Goal: Task Accomplishment & Management: Manage account settings

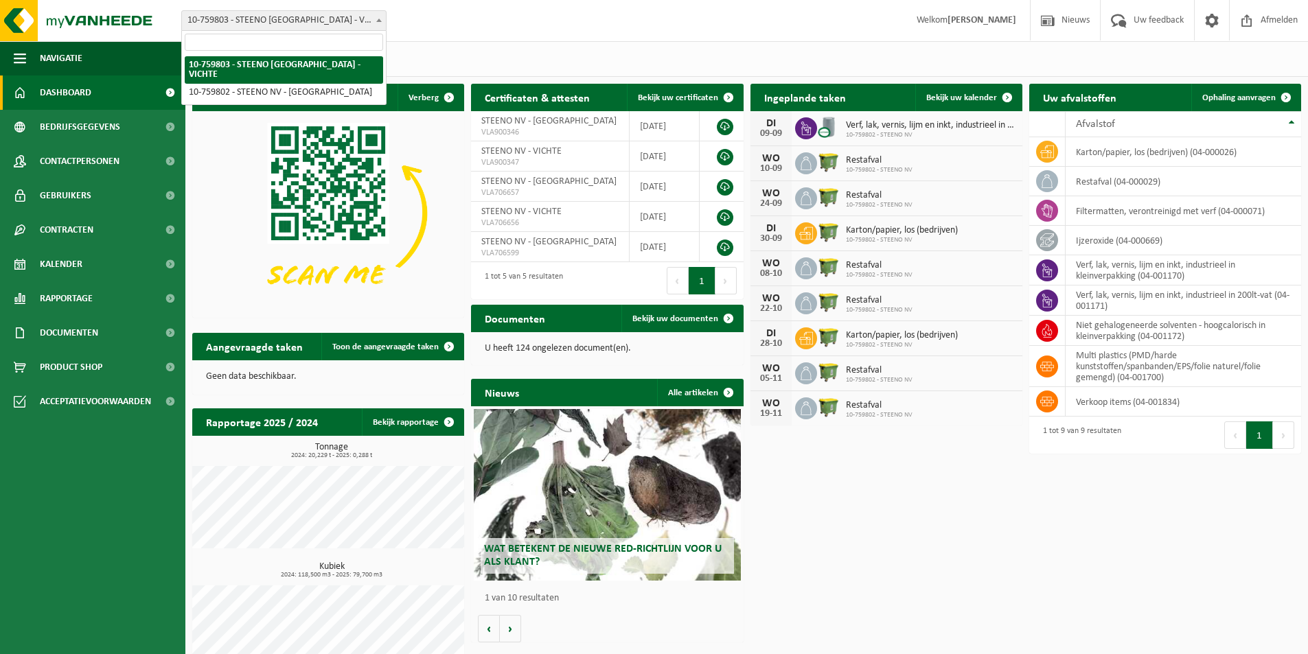
click at [280, 17] on span "10-759803 - STEENO [GEOGRAPHIC_DATA] - VICHTE" at bounding box center [284, 20] width 204 height 19
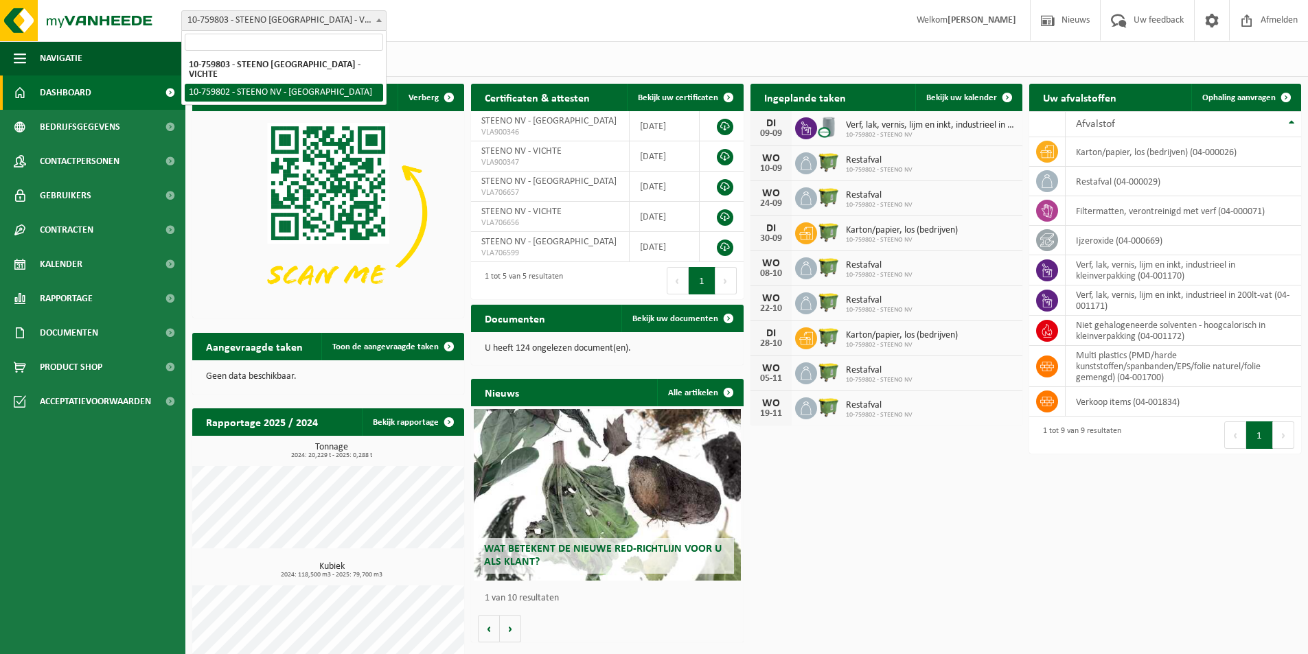
select select "12312"
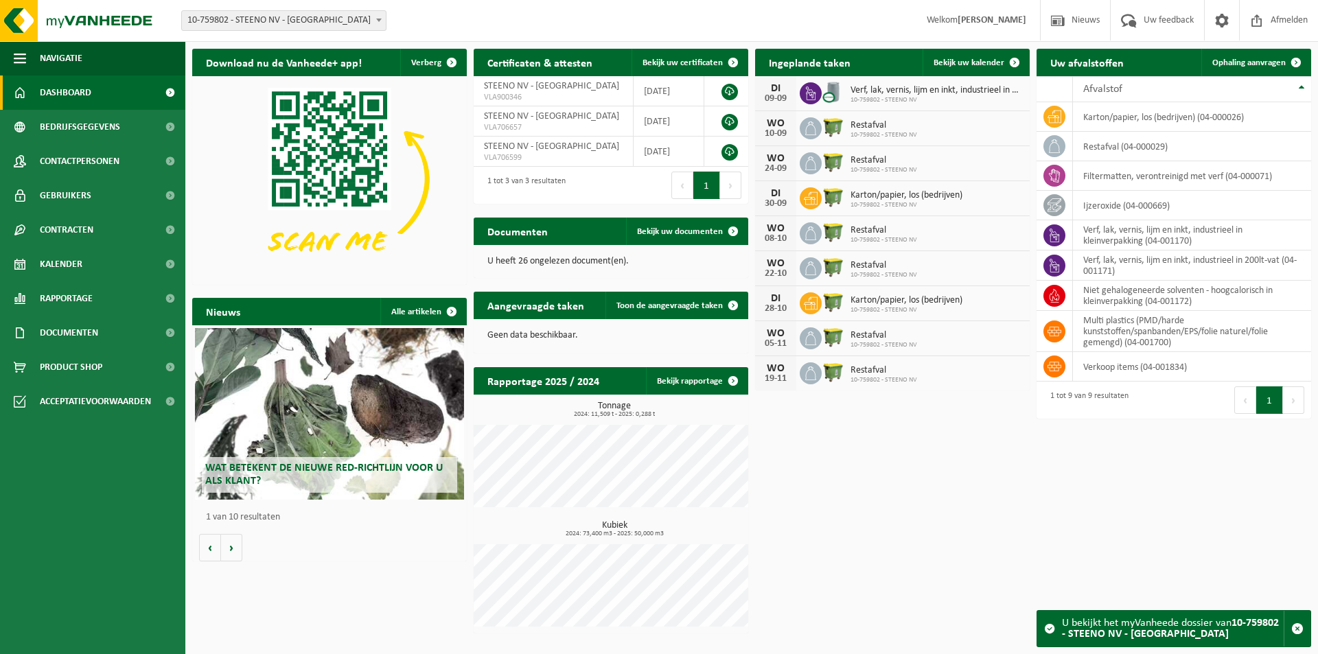
click at [322, 17] on span "10-759802 - STEENO NV - [GEOGRAPHIC_DATA]" at bounding box center [284, 20] width 204 height 19
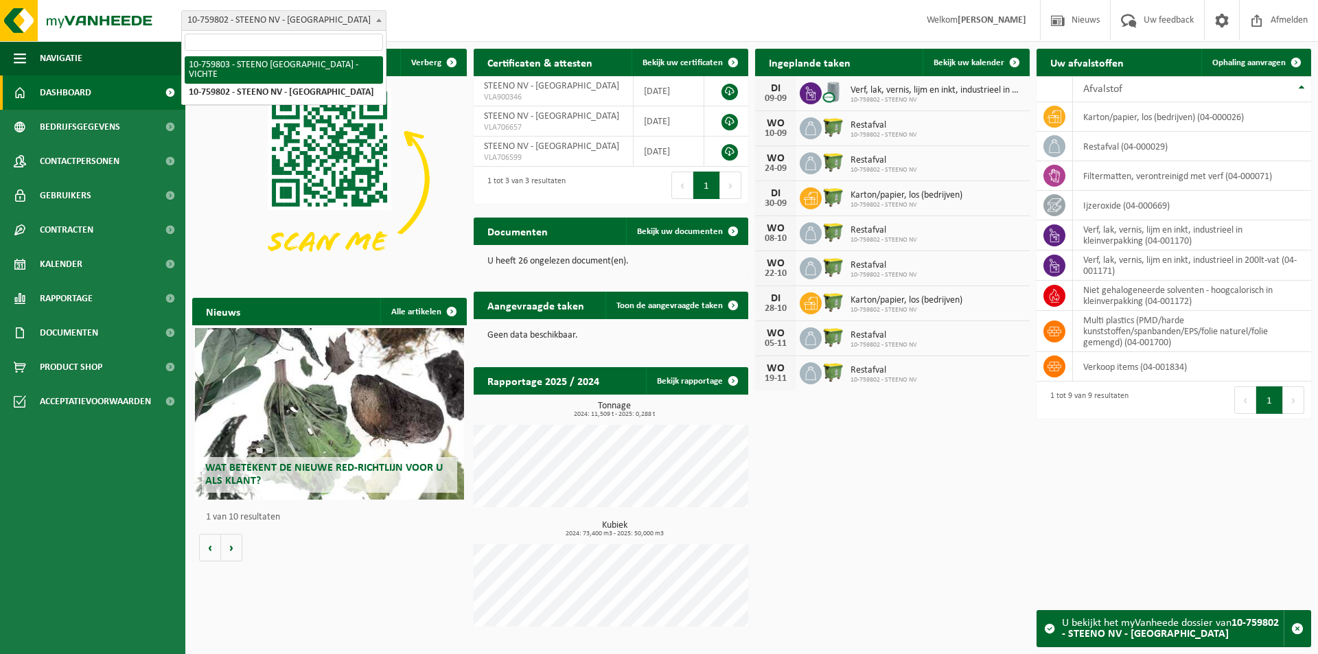
select select "12313"
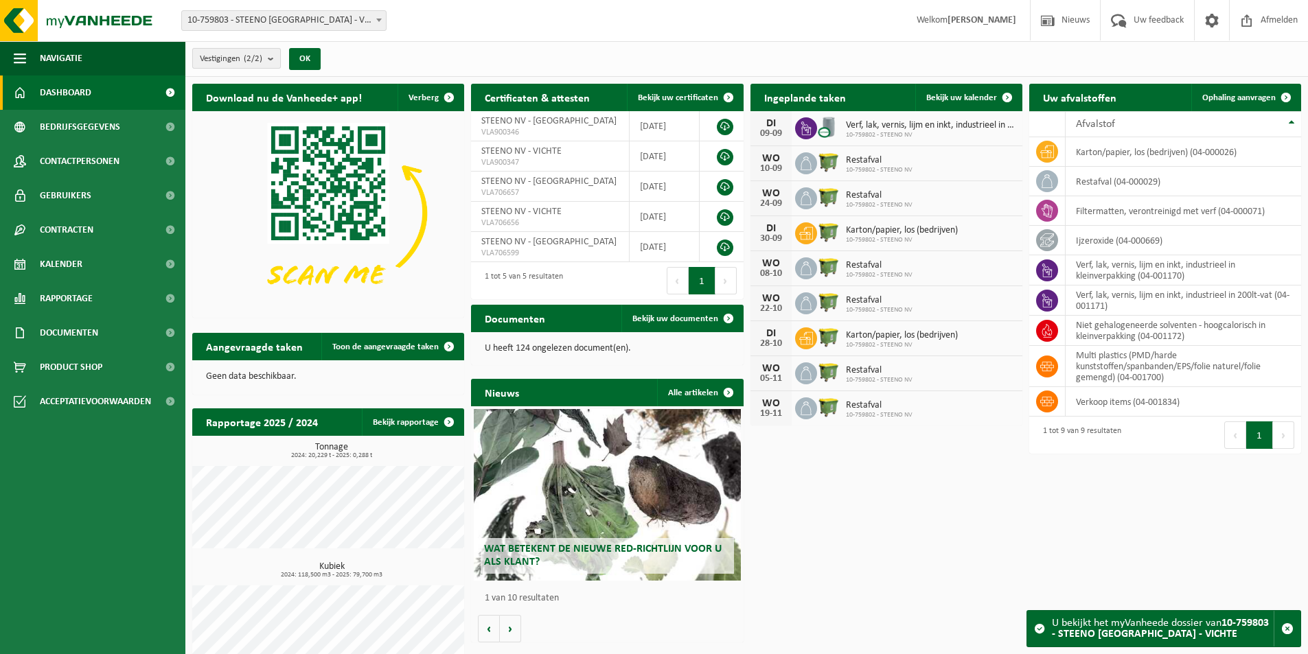
click at [259, 57] on count "(2/2)" at bounding box center [253, 58] width 19 height 9
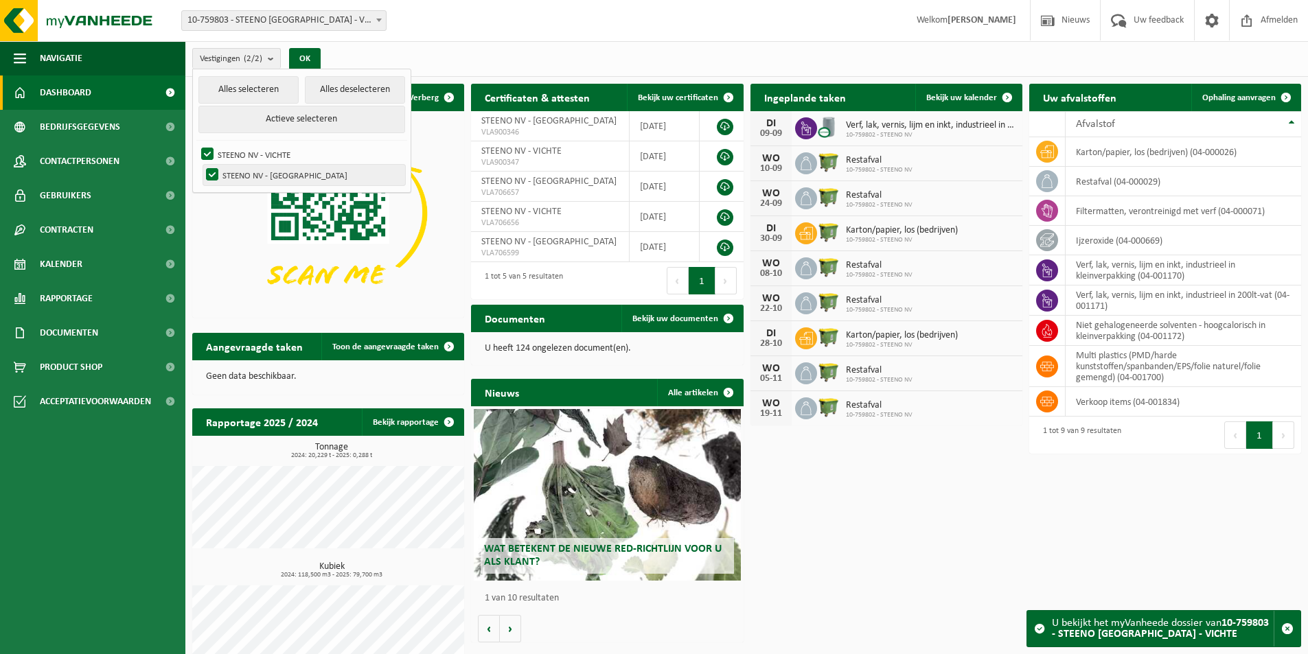
click at [209, 170] on label "STEENO NV - GERAARDSBERGEN" at bounding box center [304, 175] width 202 height 21
click at [201, 165] on input "STEENO NV - GERAARDSBERGEN" at bounding box center [200, 164] width 1 height 1
click at [301, 57] on button "OK" at bounding box center [305, 59] width 32 height 22
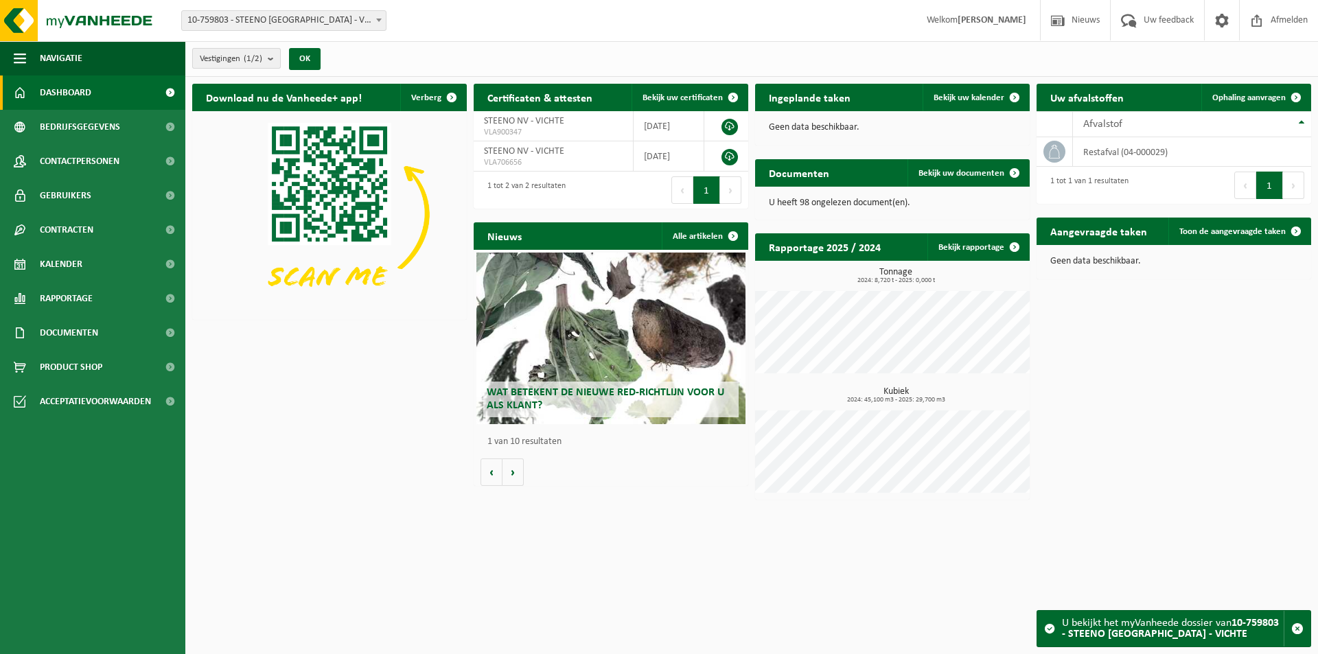
click at [235, 51] on span "Vestigingen (1/2)" at bounding box center [231, 59] width 62 height 21
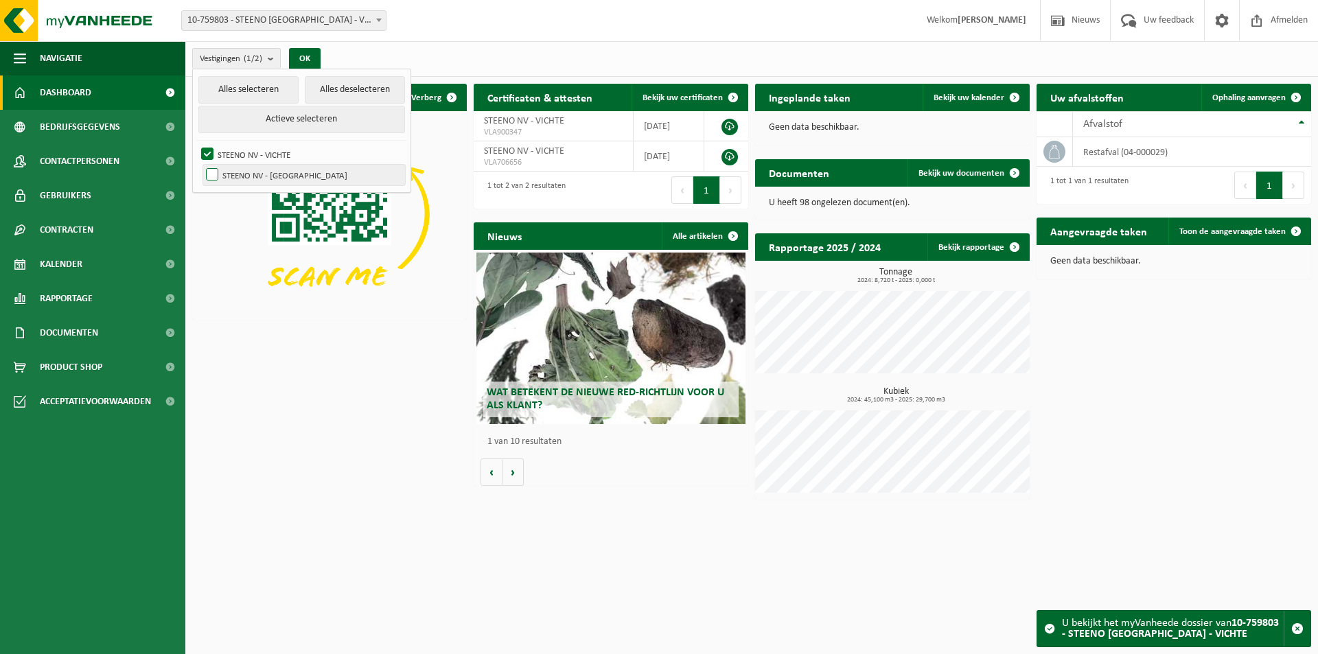
click at [236, 172] on label "STEENO NV - GERAARDSBERGEN" at bounding box center [304, 175] width 202 height 21
click at [201, 165] on input "STEENO NV - GERAARDSBERGEN" at bounding box center [200, 164] width 1 height 1
checkbox input "true"
click at [249, 150] on label "STEENO NV - VICHTE" at bounding box center [301, 154] width 207 height 21
click at [196, 144] on input "STEENO NV - VICHTE" at bounding box center [196, 143] width 1 height 1
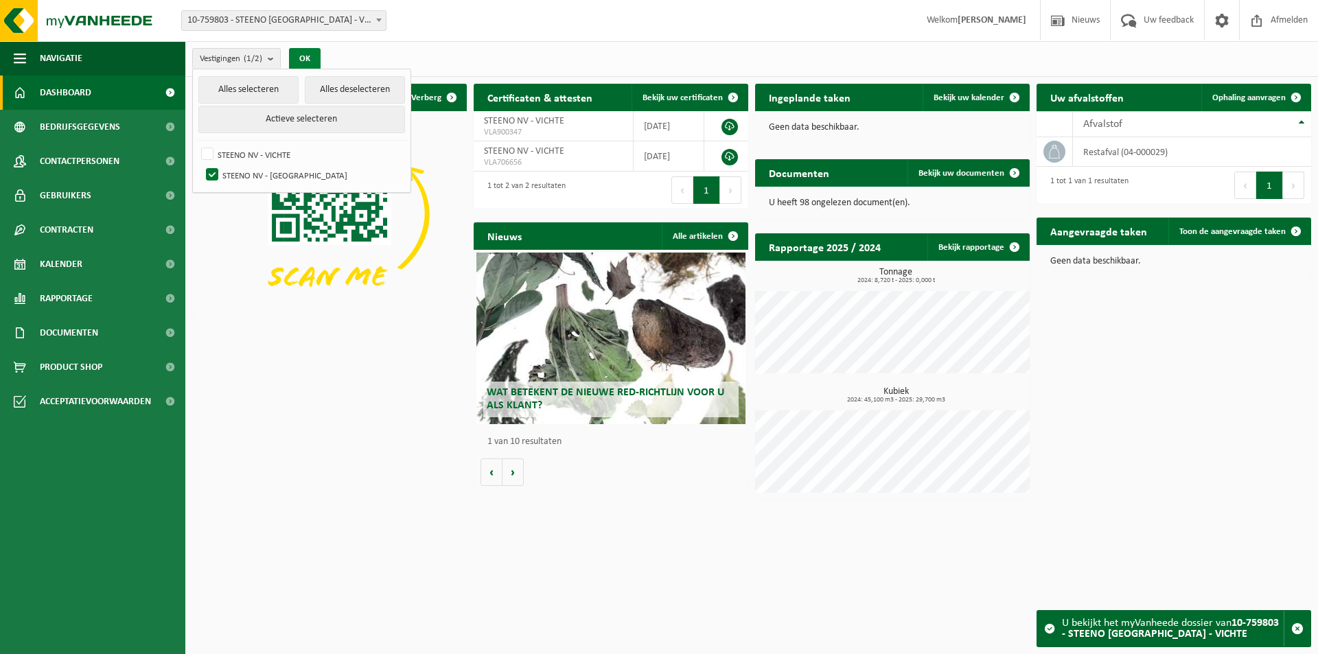
click at [321, 56] on button "OK" at bounding box center [305, 59] width 32 height 22
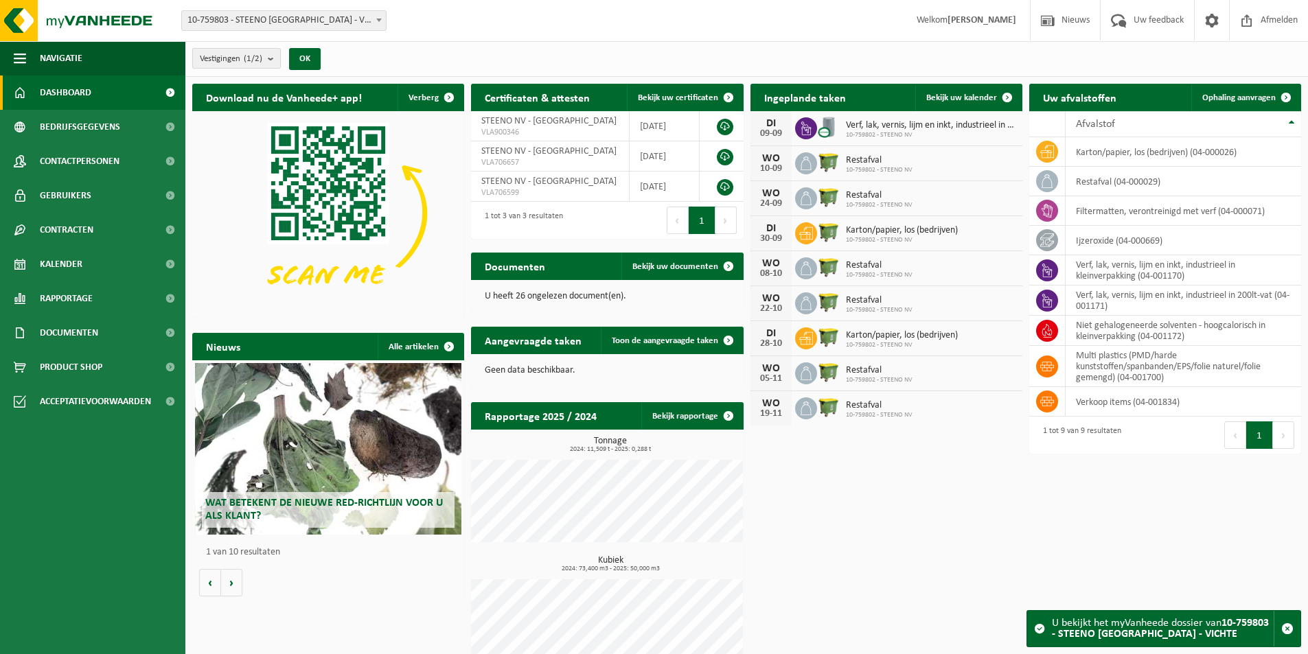
click at [243, 57] on span "Vestigingen (1/2)" at bounding box center [231, 59] width 62 height 21
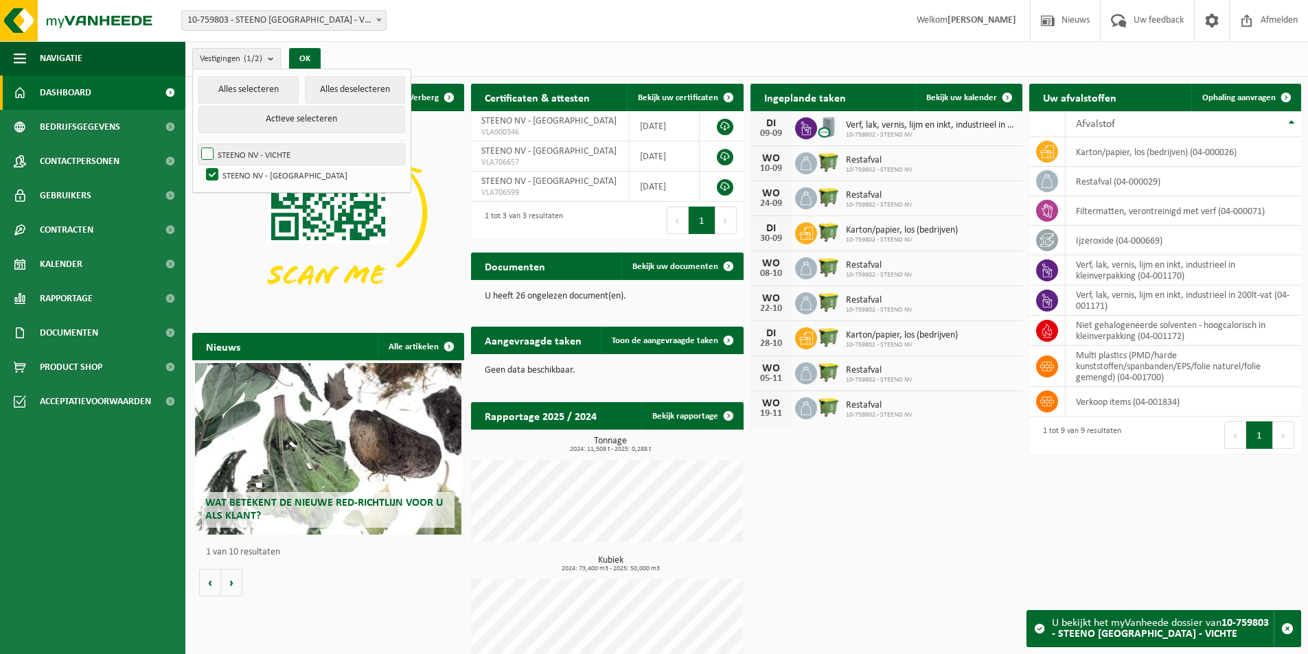
click at [240, 162] on label "STEENO NV - VICHTE" at bounding box center [301, 154] width 207 height 21
click at [196, 144] on input "STEENO NV - VICHTE" at bounding box center [196, 143] width 1 height 1
checkbox input "true"
click at [306, 56] on button "OK" at bounding box center [305, 59] width 32 height 22
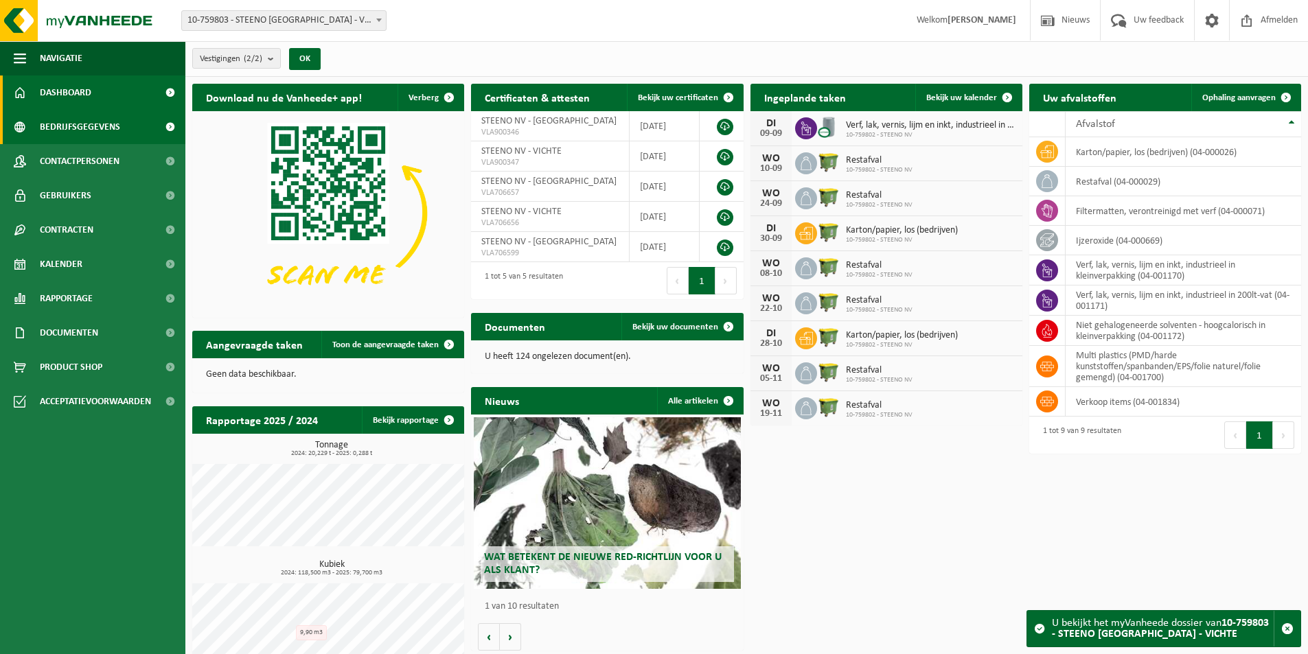
click at [79, 128] on span "Bedrijfsgegevens" at bounding box center [80, 127] width 80 height 34
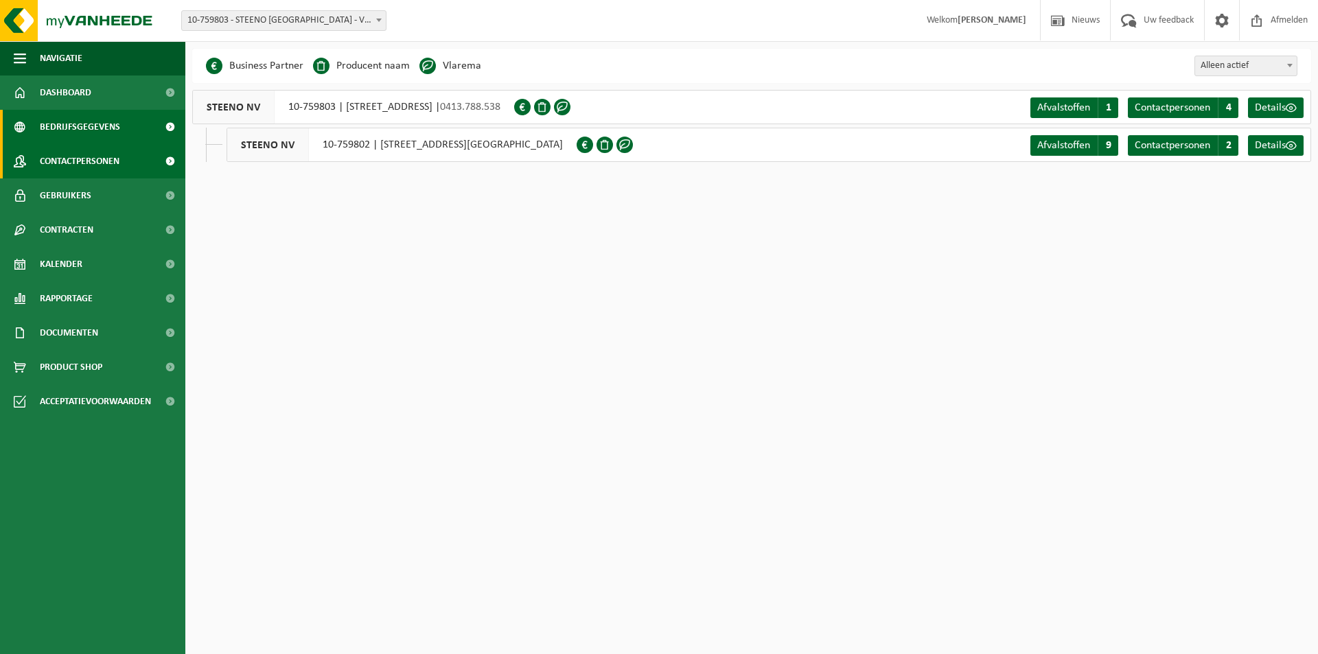
click at [103, 157] on span "Contactpersonen" at bounding box center [80, 161] width 80 height 34
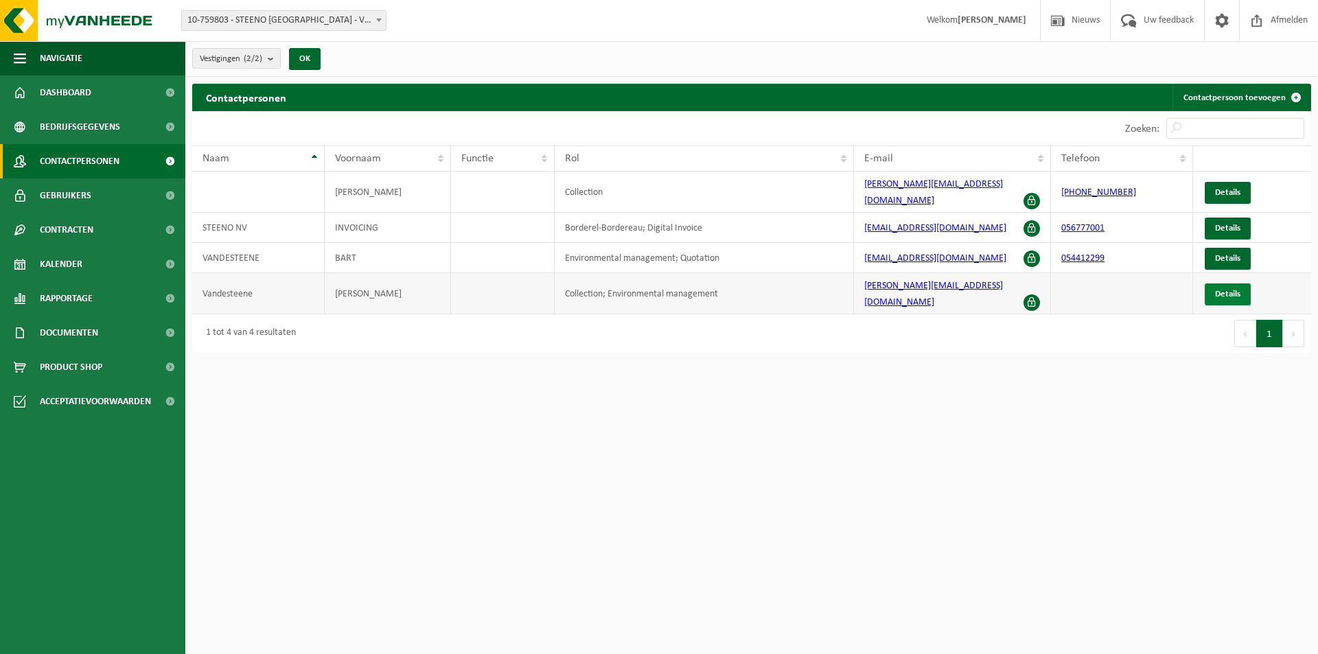
click at [1232, 284] on link "Details" at bounding box center [1228, 295] width 46 height 22
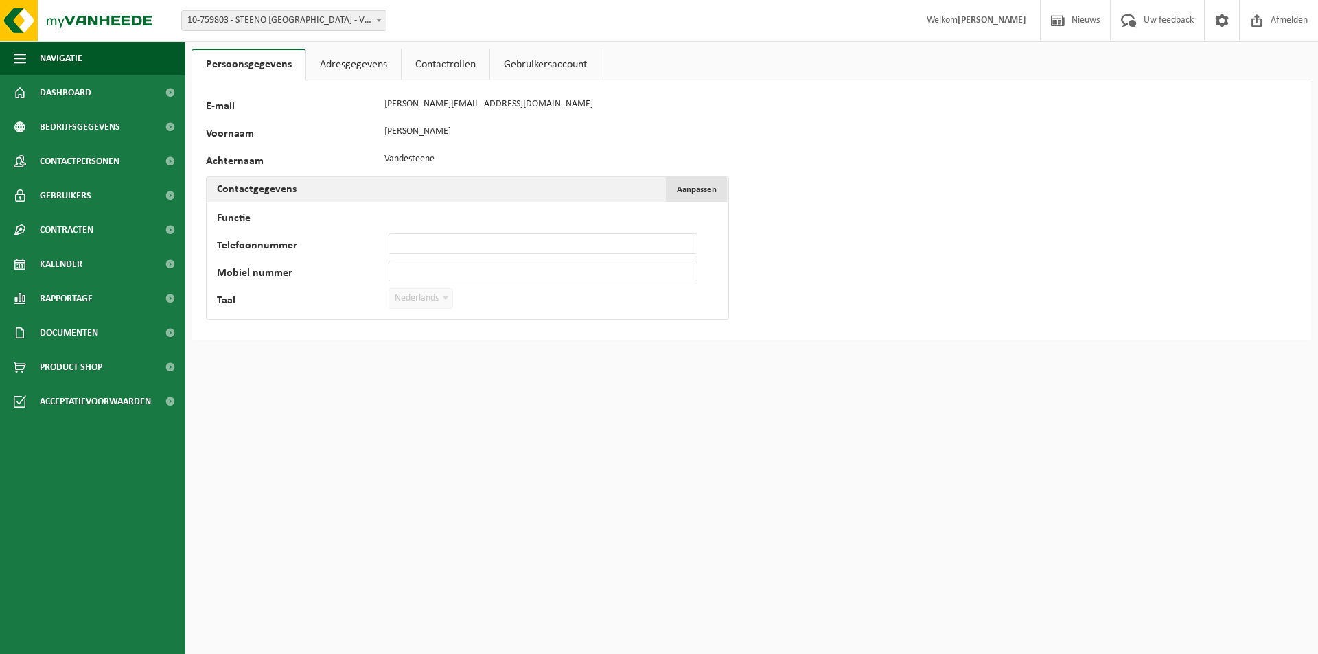
click at [680, 190] on span "Aanpassen" at bounding box center [697, 189] width 40 height 9
click at [455, 271] on input "Mobiel nummer" at bounding box center [543, 271] width 309 height 21
type input "[PHONE_NUMBER]"
click at [244, 328] on button "Bevestigen" at bounding box center [253, 327] width 71 height 22
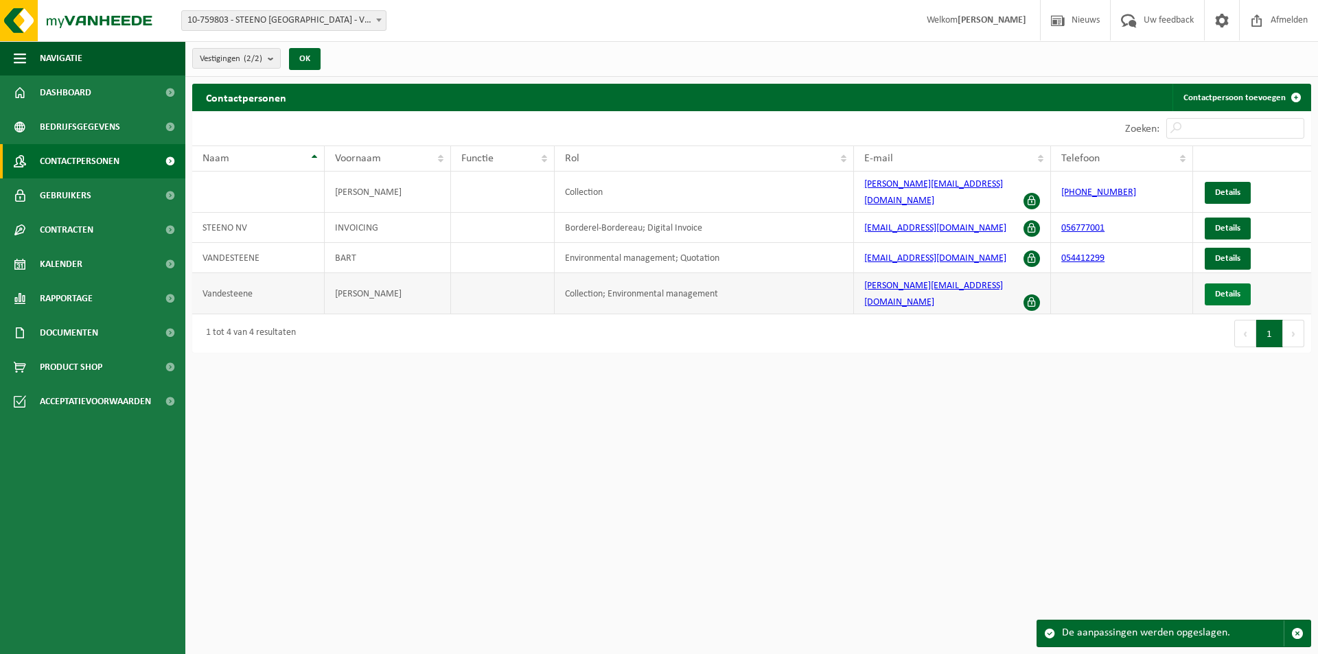
click at [1235, 290] on span "Details" at bounding box center [1227, 294] width 25 height 9
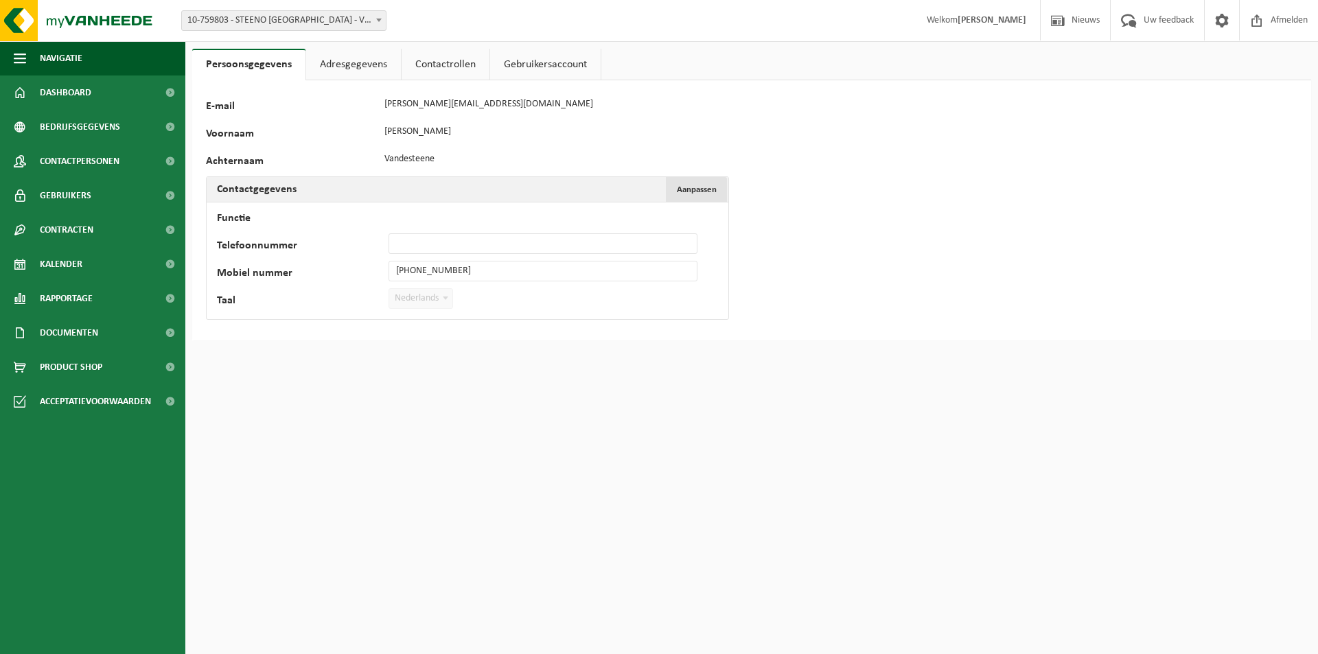
click at [675, 185] on button "Aanpassen Annuleren" at bounding box center [696, 189] width 61 height 25
drag, startPoint x: 522, startPoint y: 267, endPoint x: 312, endPoint y: 277, distance: 210.3
click at [312, 277] on div "Mobiel nummer +32 468 20 44 77" at bounding box center [464, 271] width 494 height 21
click at [491, 239] on input "Telefoonnummer" at bounding box center [543, 243] width 309 height 21
paste input "[PHONE_NUMBER]"
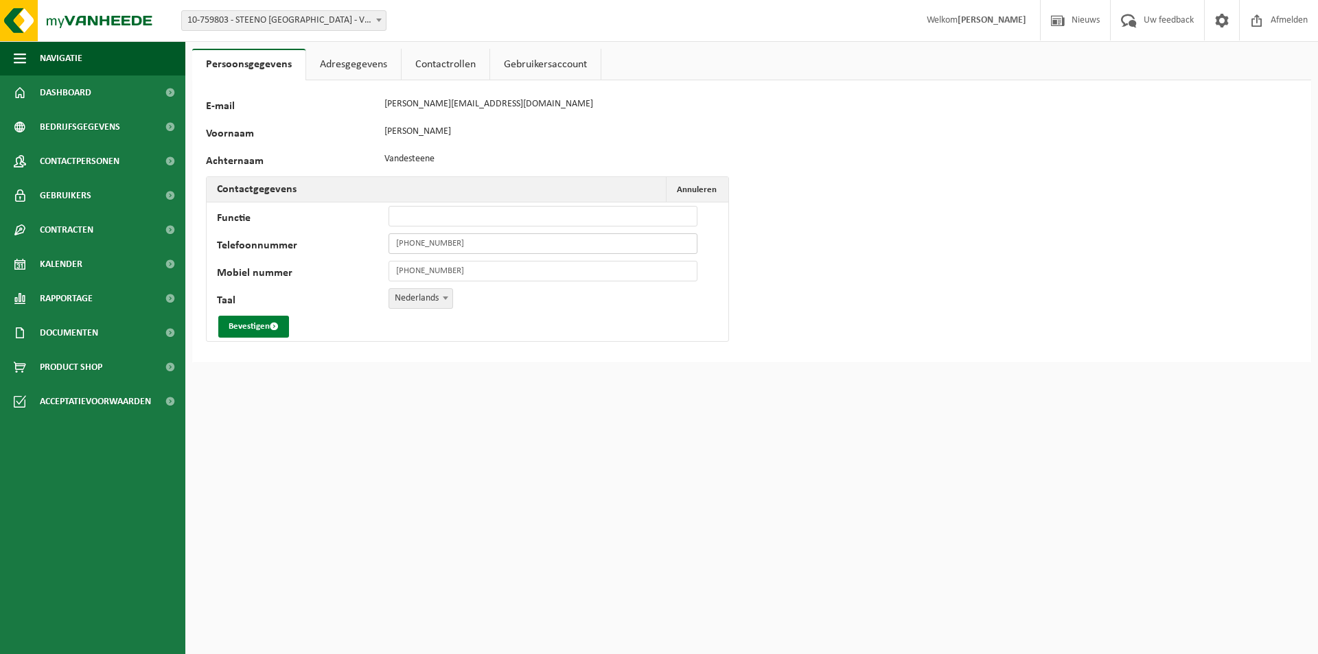
type input "[PHONE_NUMBER]"
click at [246, 319] on button "Bevestigen" at bounding box center [253, 327] width 71 height 22
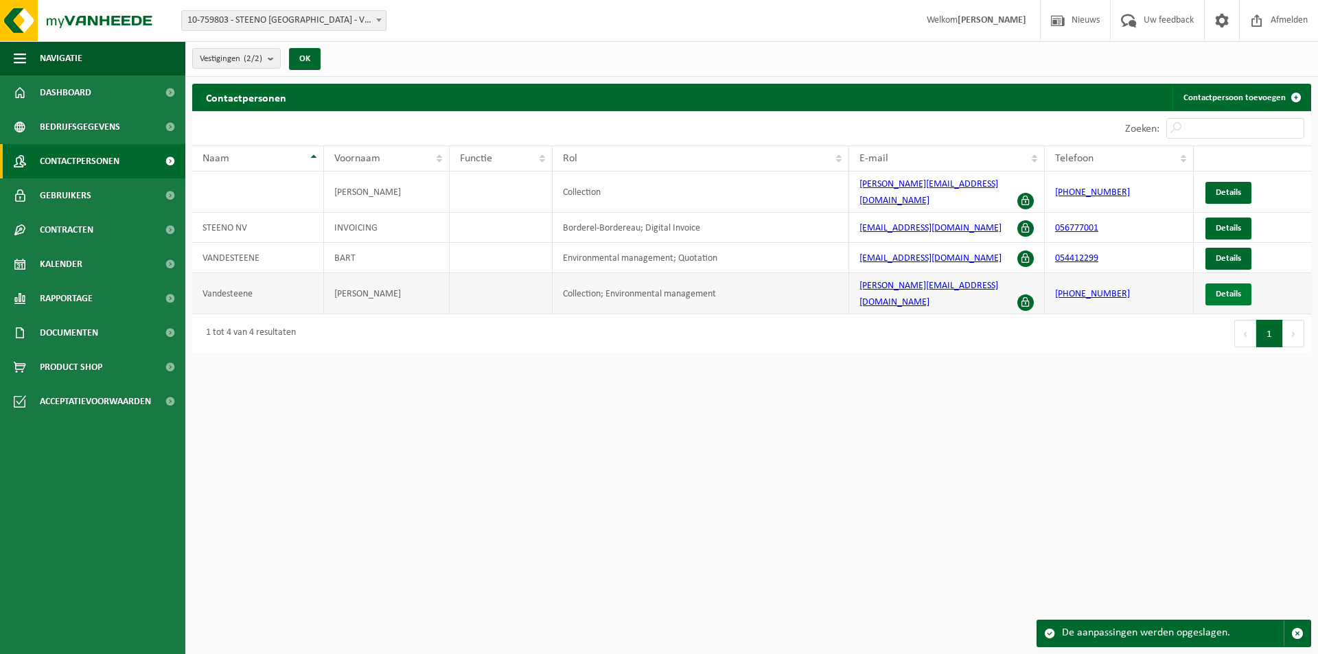
click at [1225, 290] on span "Details" at bounding box center [1228, 294] width 25 height 9
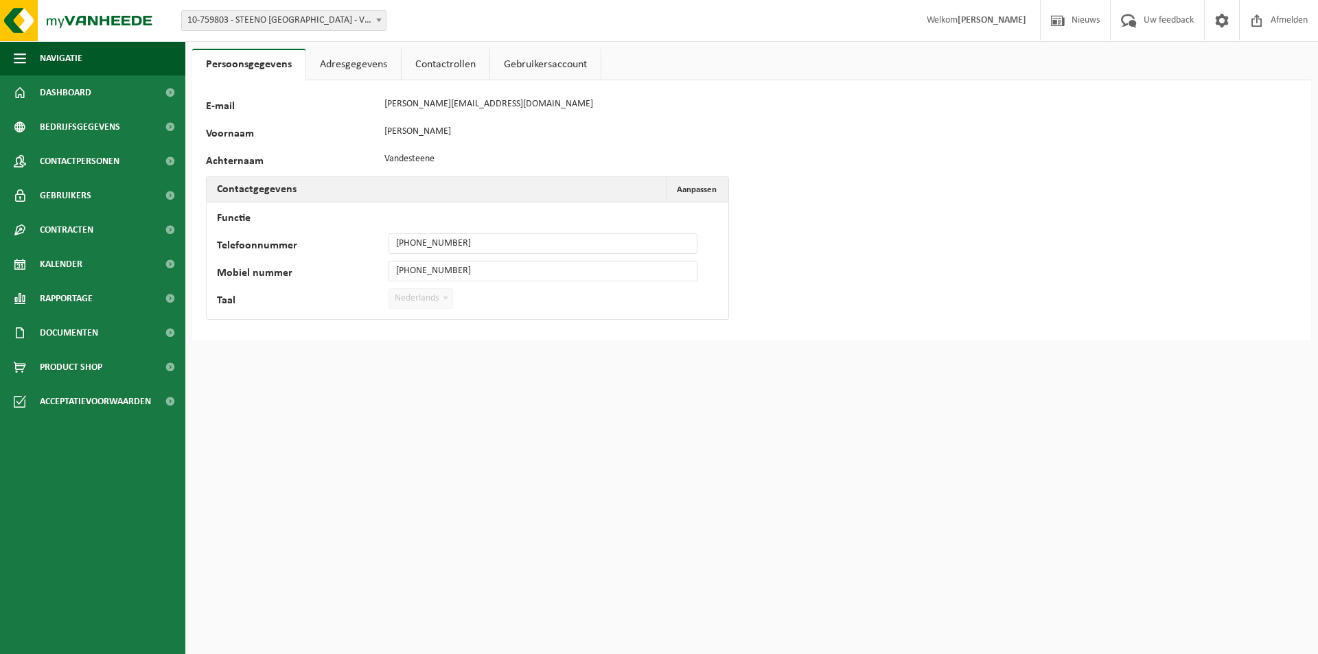
click at [365, 244] on div "Telefoonnummer +32 468 20 44 77" at bounding box center [464, 243] width 494 height 21
click at [686, 203] on td "Functie Telefoonnummer +32 468 20 44 77 Mobiel nummer +32 468 20 44 77 Taal Ned…" at bounding box center [468, 261] width 522 height 117
click at [689, 194] on span "Aanpassen" at bounding box center [697, 189] width 40 height 9
drag, startPoint x: 479, startPoint y: 244, endPoint x: 360, endPoint y: 245, distance: 118.8
click at [360, 245] on div "Telefoonnummer +32 468 20 44 77" at bounding box center [464, 243] width 494 height 21
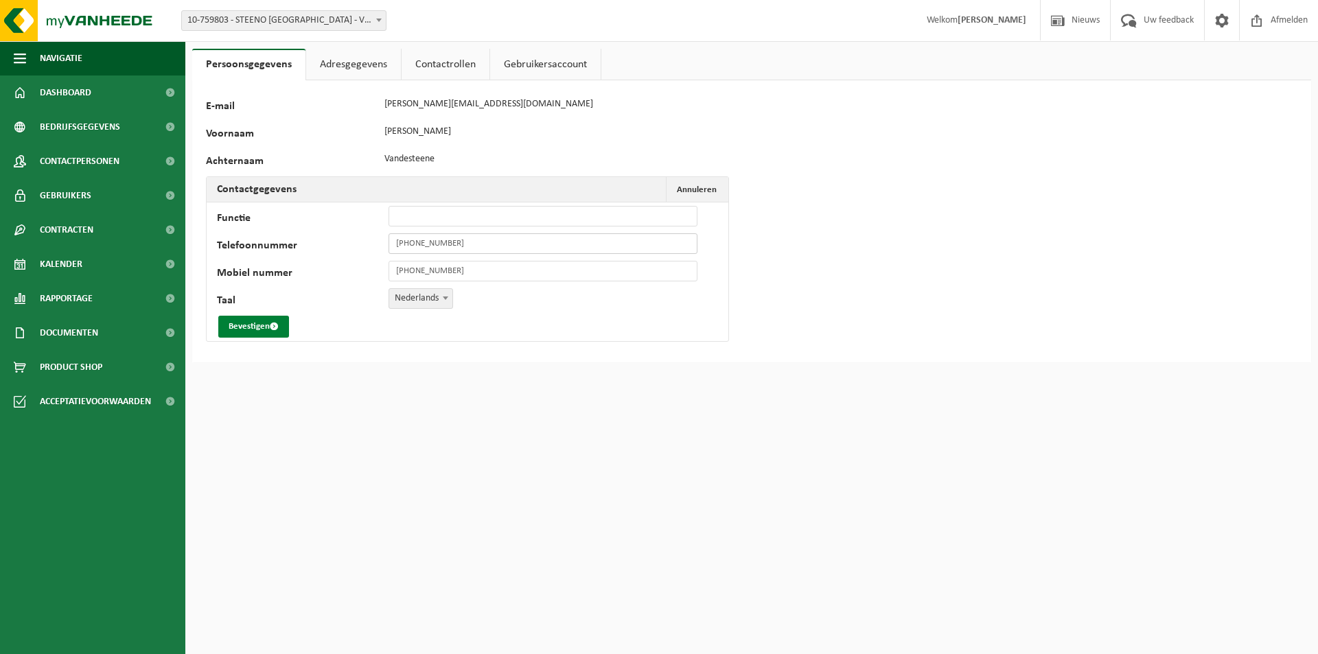
type input "[PHONE_NUMBER]"
click at [251, 322] on button "Bevestigen" at bounding box center [253, 327] width 71 height 22
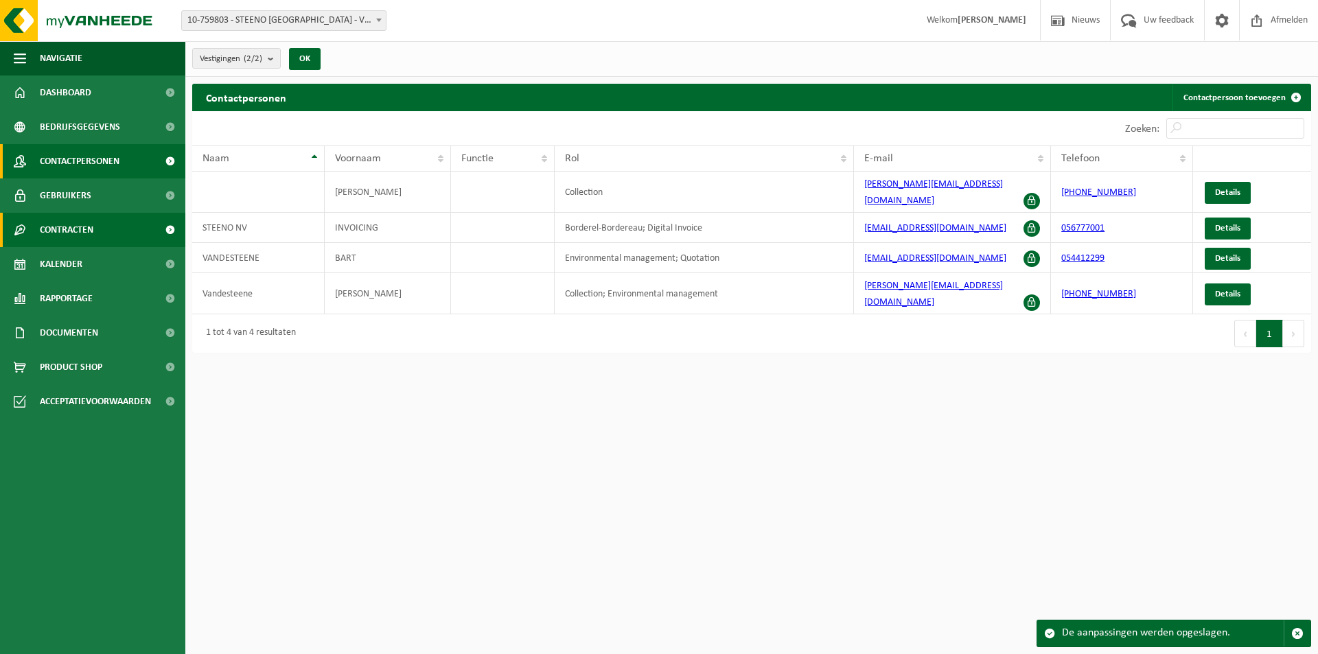
click at [75, 222] on span "Contracten" at bounding box center [67, 230] width 54 height 34
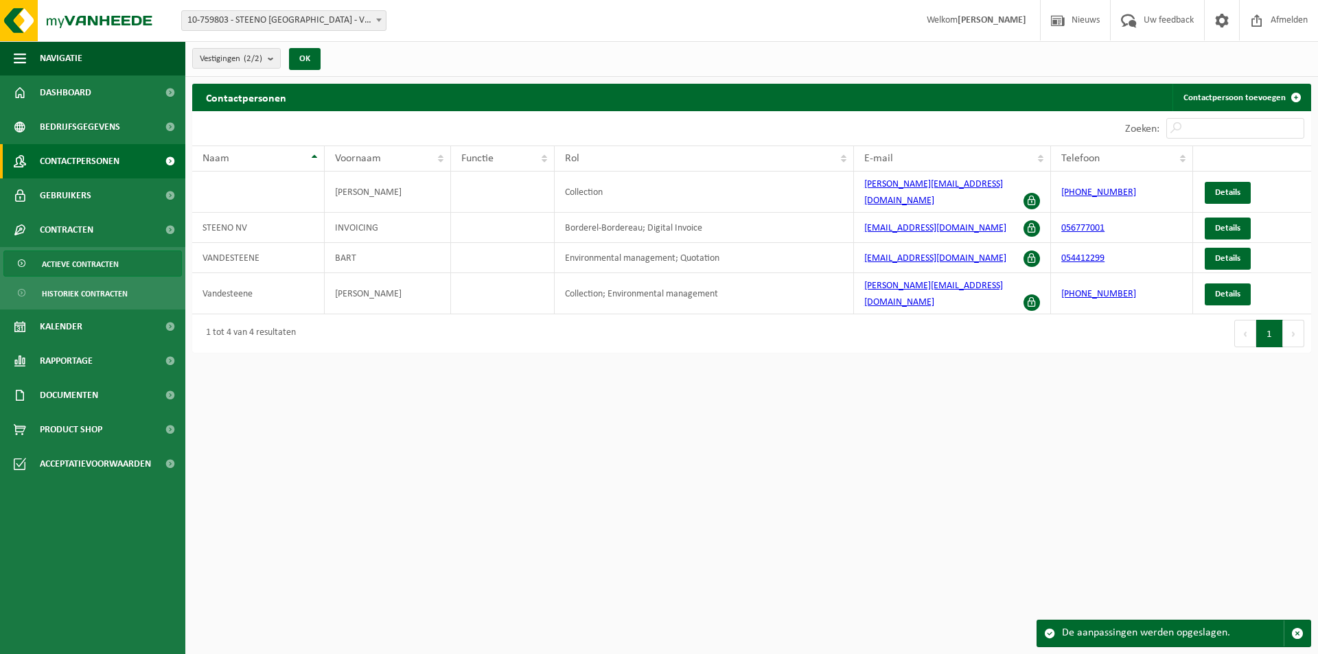
click at [122, 268] on link "Actieve contracten" at bounding box center [92, 264] width 179 height 26
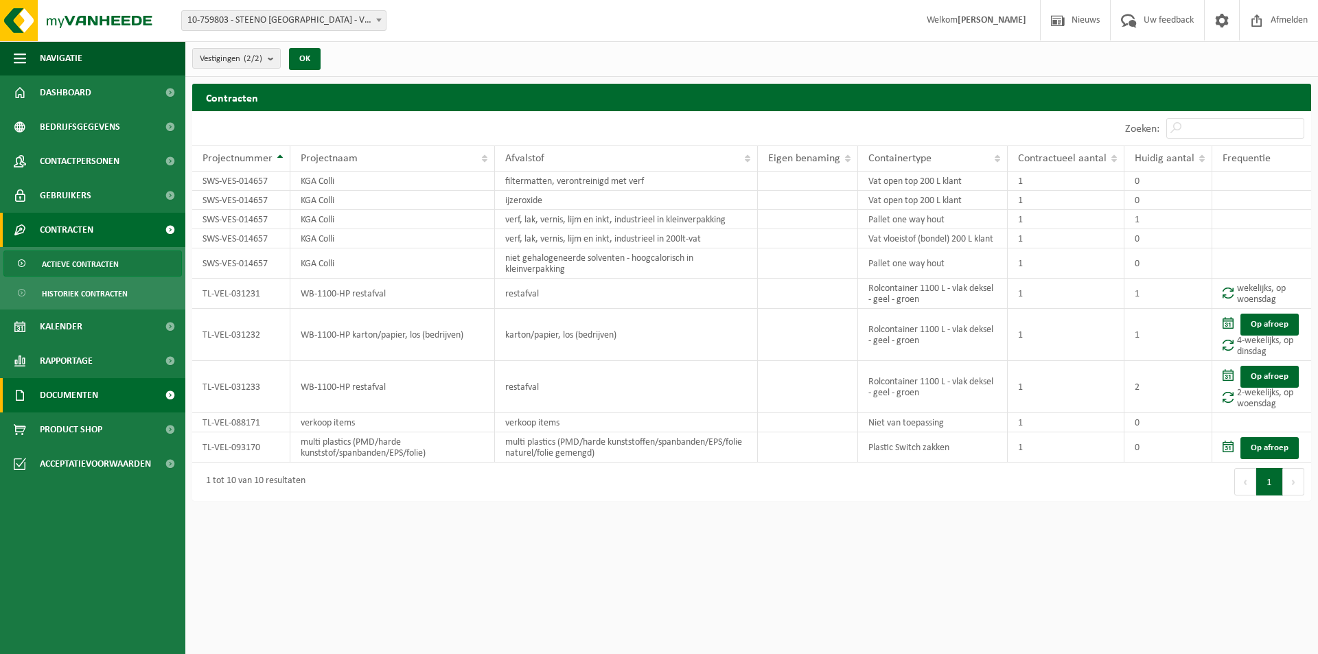
click at [73, 398] on span "Documenten" at bounding box center [69, 395] width 58 height 34
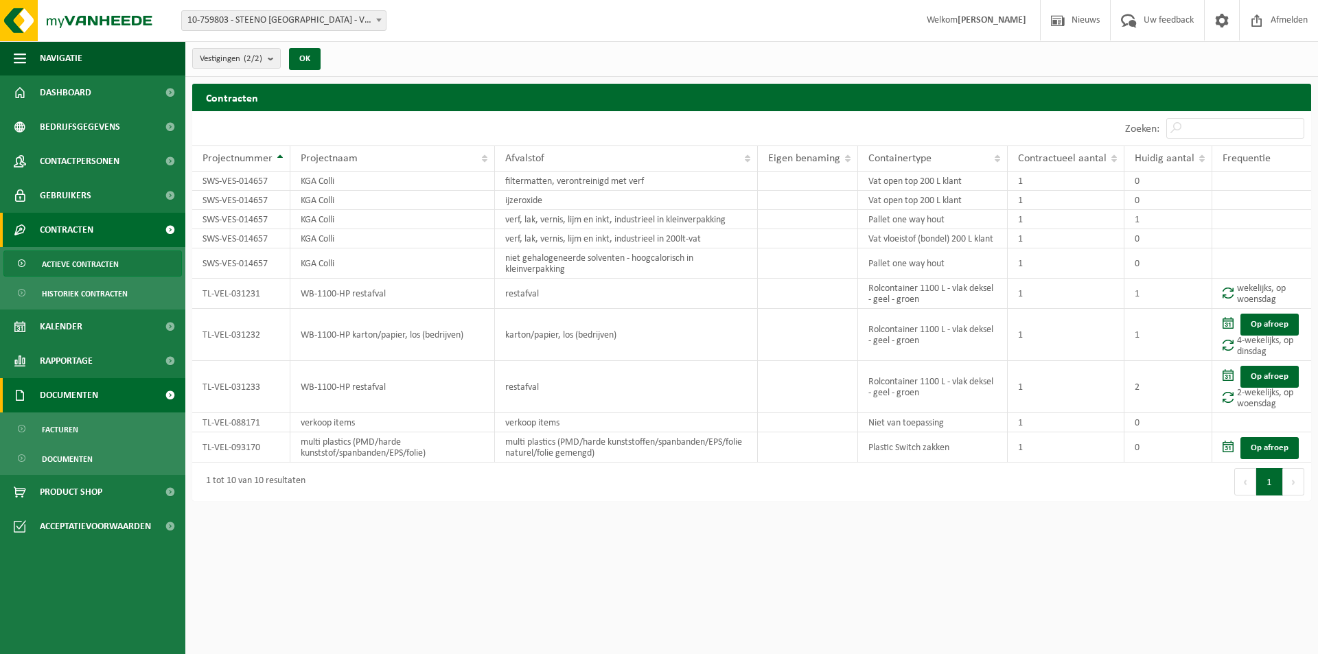
click at [73, 398] on span "Documenten" at bounding box center [69, 395] width 58 height 34
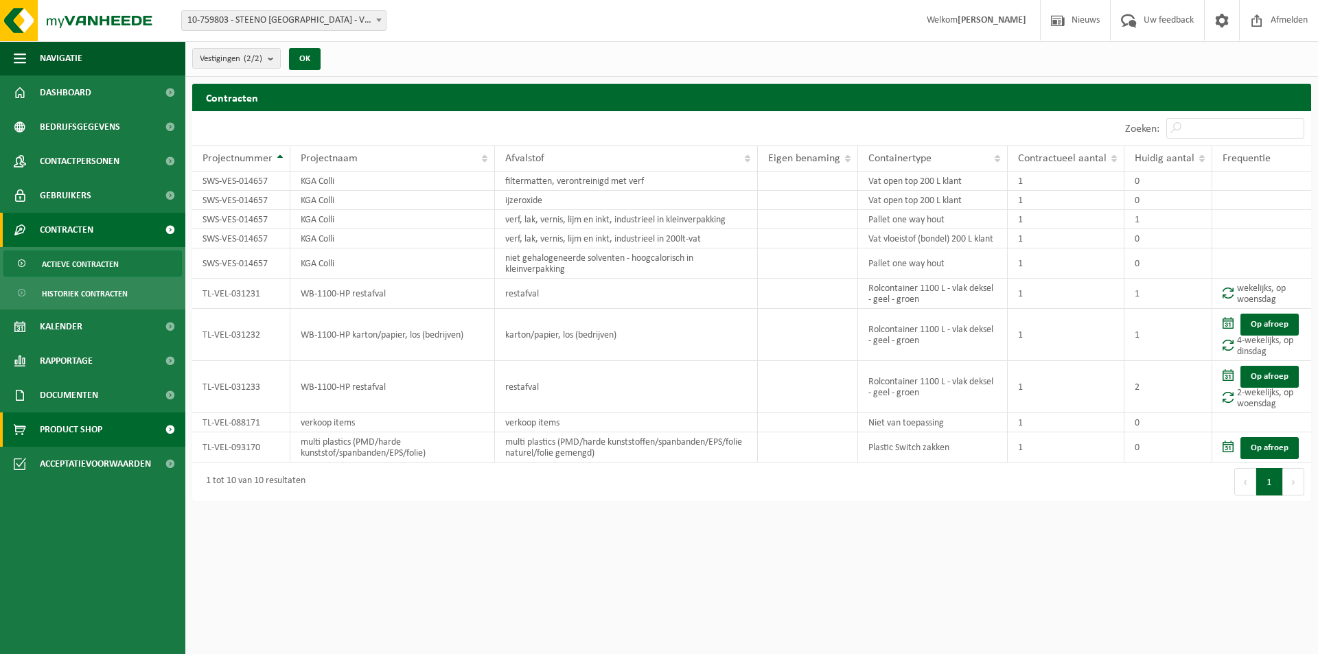
click at [53, 419] on span "Product Shop" at bounding box center [71, 430] width 62 height 34
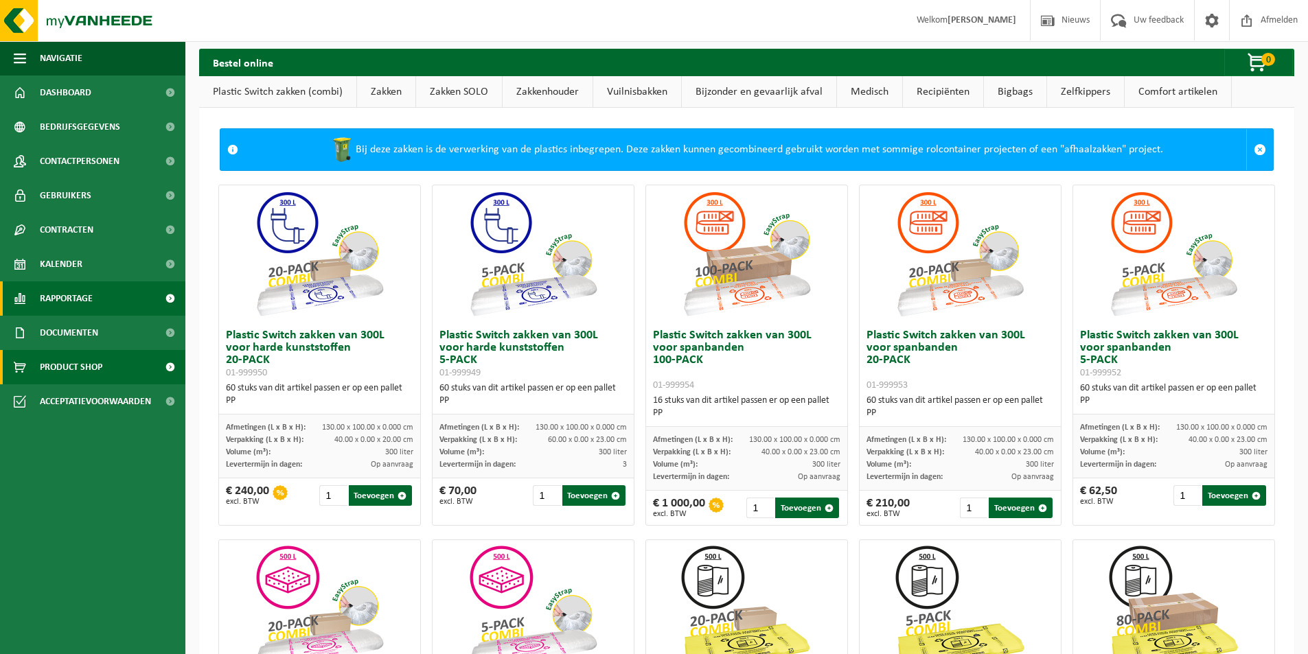
click at [67, 290] on span "Rapportage" at bounding box center [66, 298] width 53 height 34
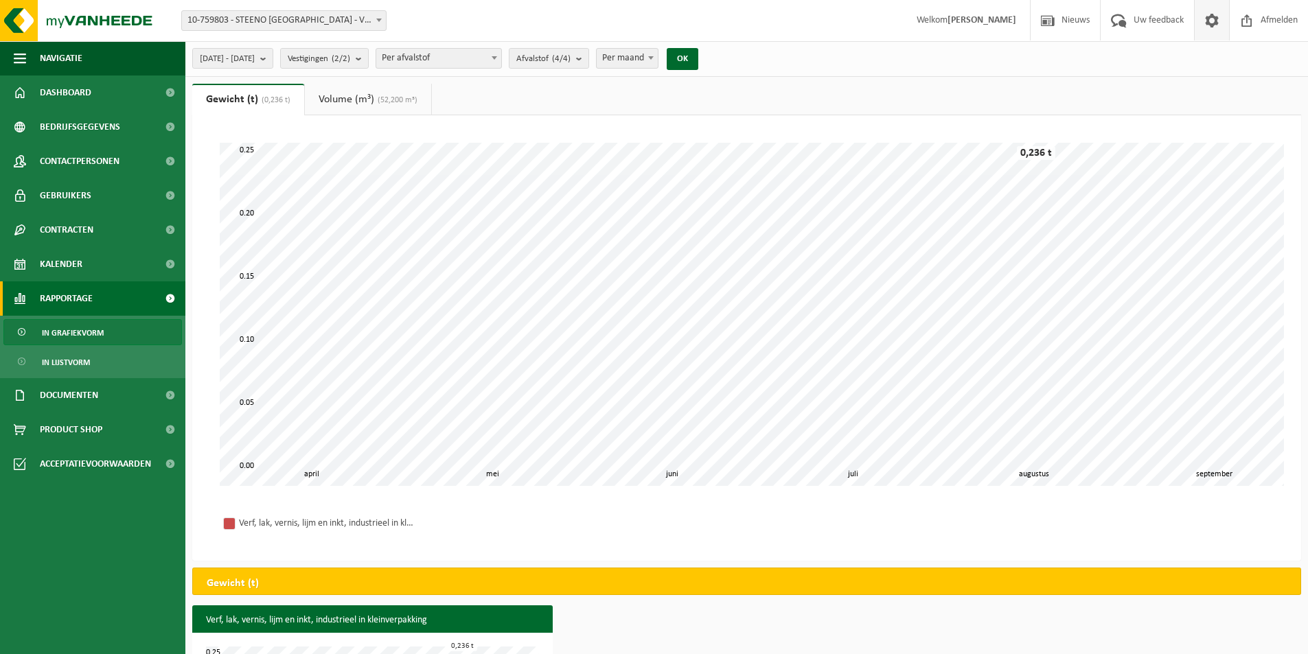
click at [1204, 19] on span at bounding box center [1211, 20] width 21 height 41
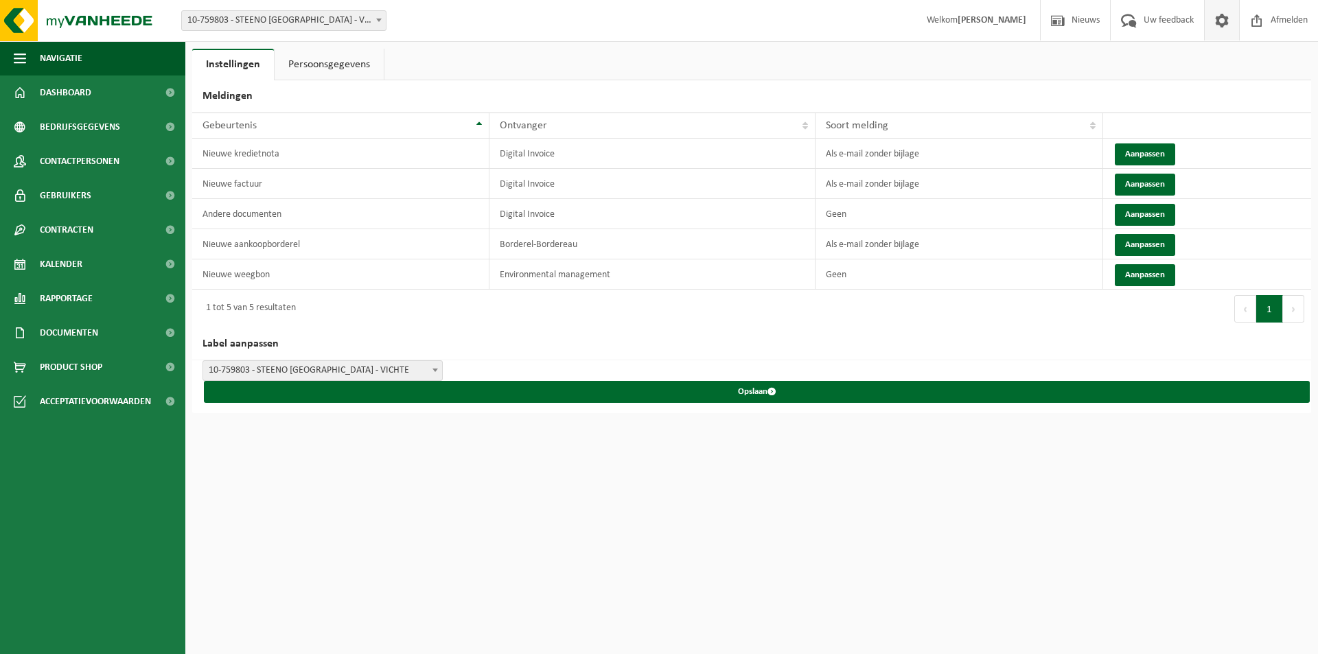
click at [1204, 19] on link at bounding box center [1221, 20] width 35 height 41
